Goal: Use online tool/utility: Utilize a website feature to perform a specific function

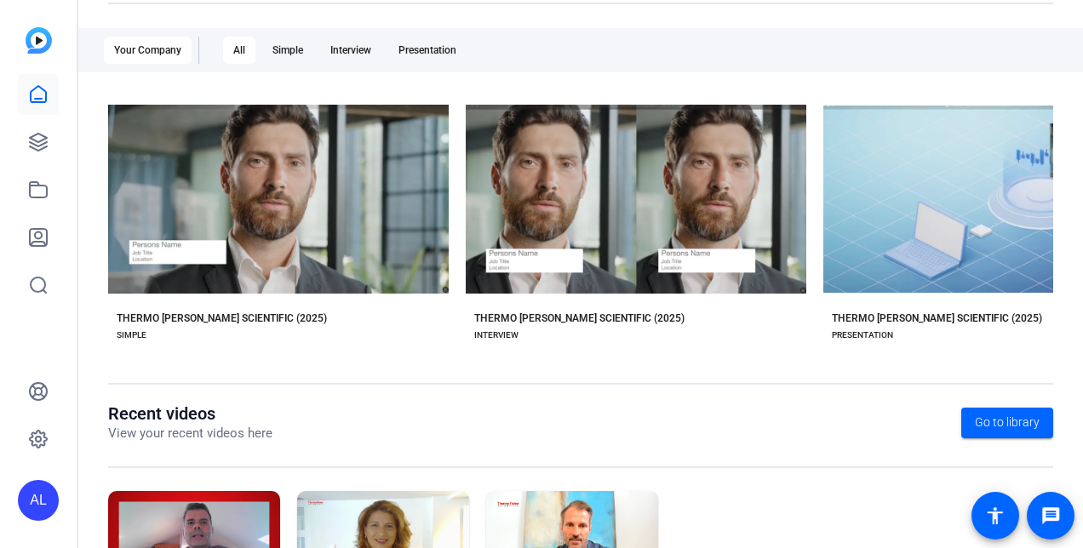
scroll to position [284, 0]
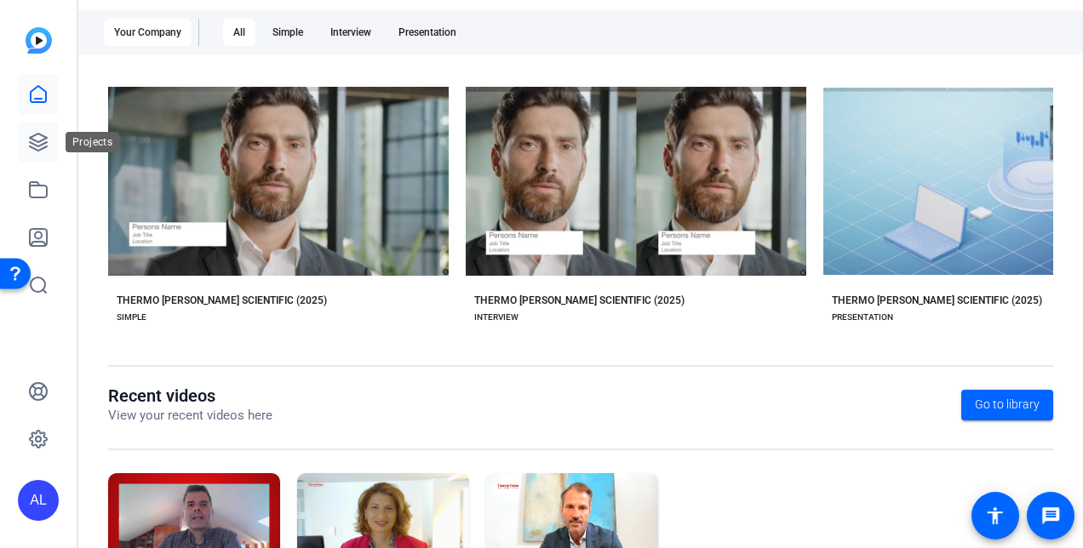
click at [42, 138] on icon at bounding box center [38, 142] width 20 height 20
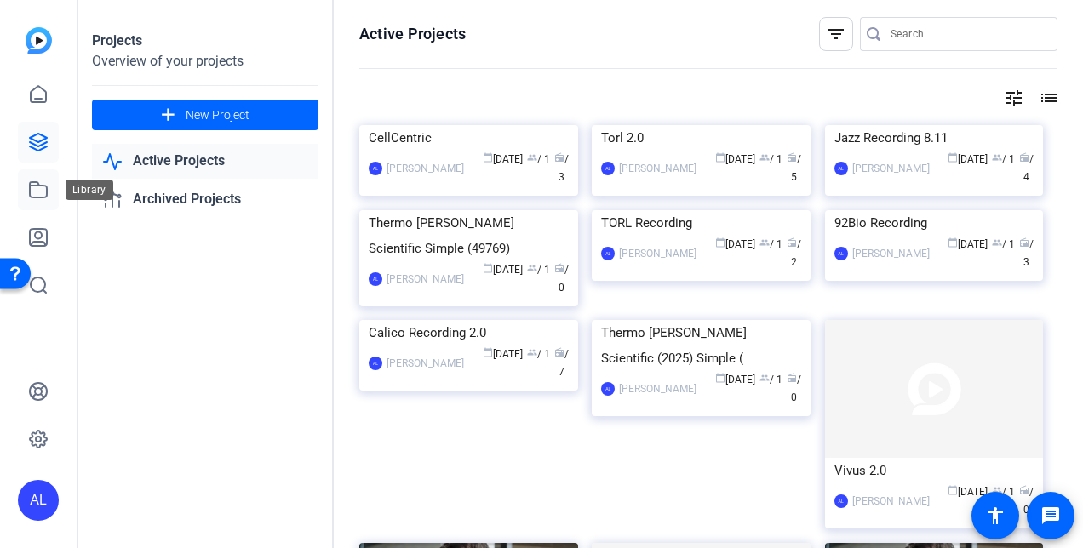
click at [41, 189] on icon at bounding box center [38, 190] width 20 height 20
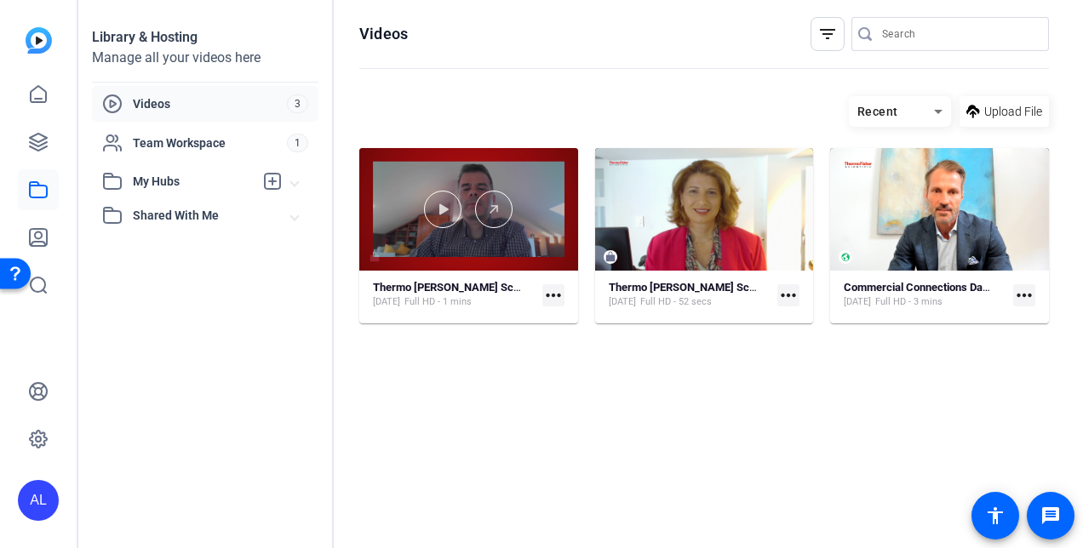
click at [398, 238] on div at bounding box center [468, 209] width 219 height 123
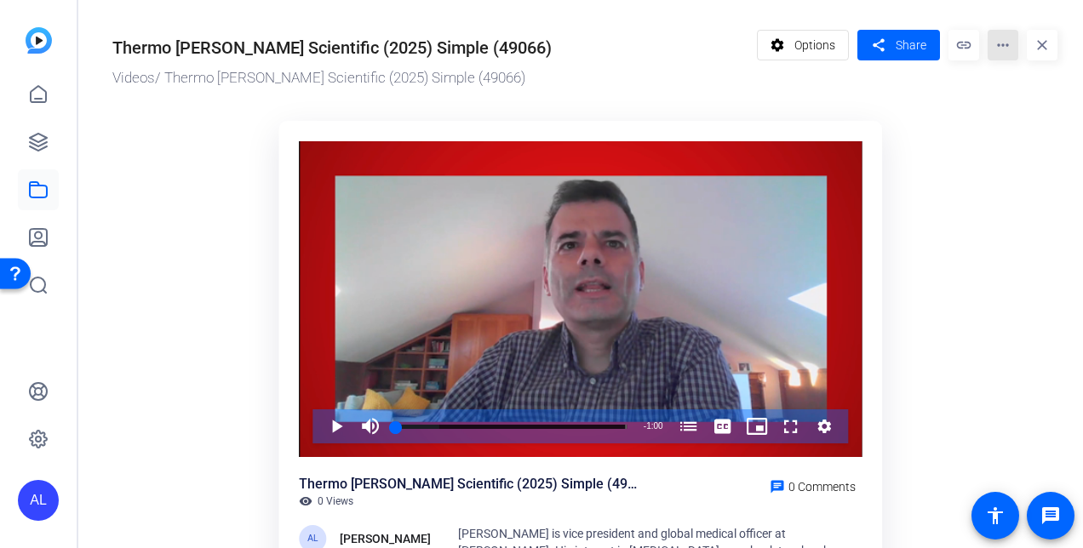
click at [1005, 44] on mat-icon "more_horiz" at bounding box center [1003, 45] width 31 height 31
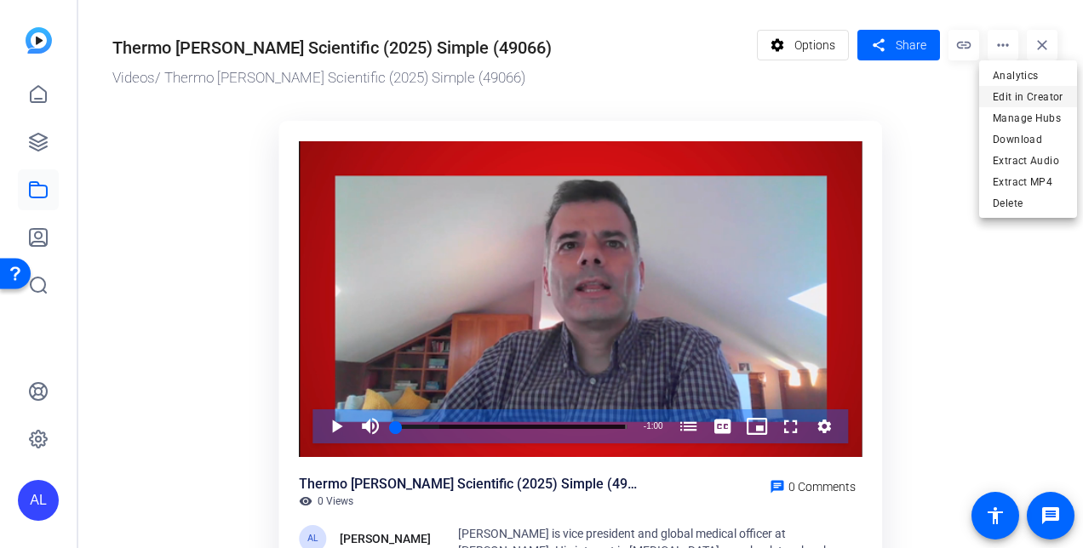
click at [1018, 97] on span "Edit in Creator" at bounding box center [1028, 97] width 71 height 20
